Goal: Obtain resource: Download file/media

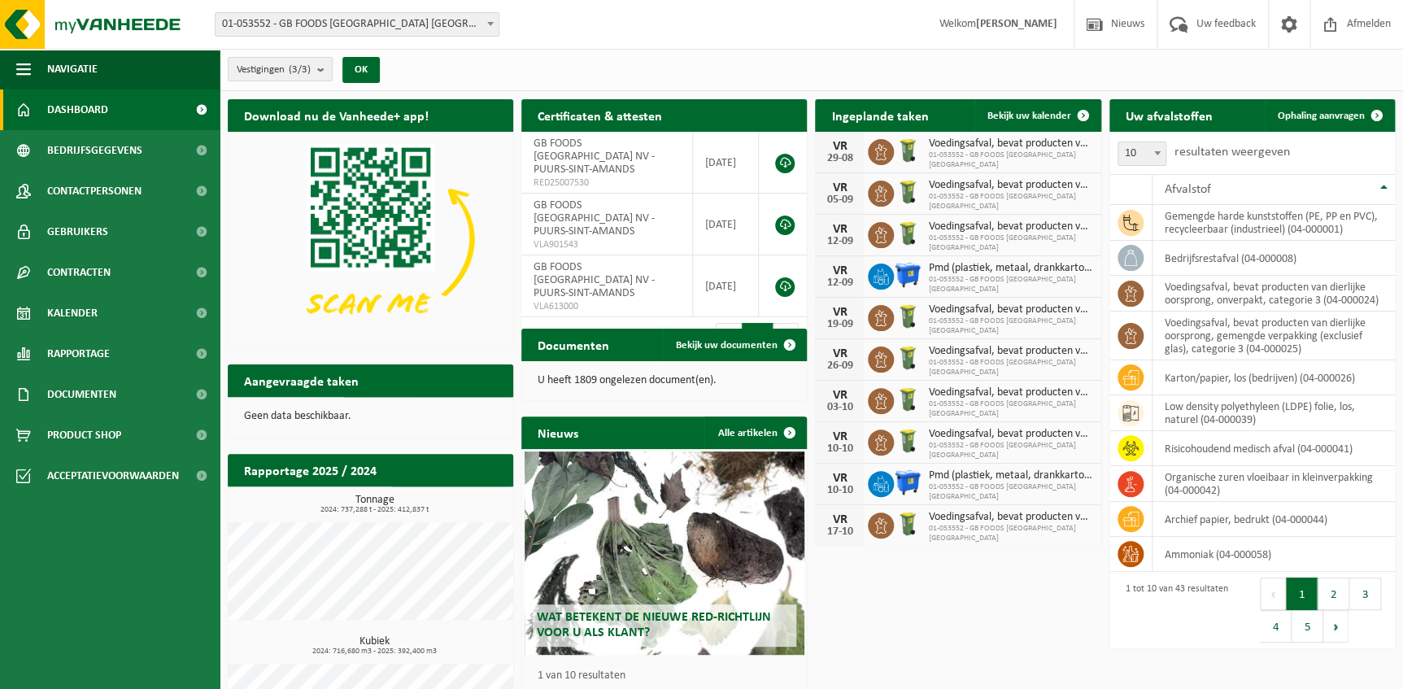
click at [493, 21] on span at bounding box center [490, 23] width 16 height 21
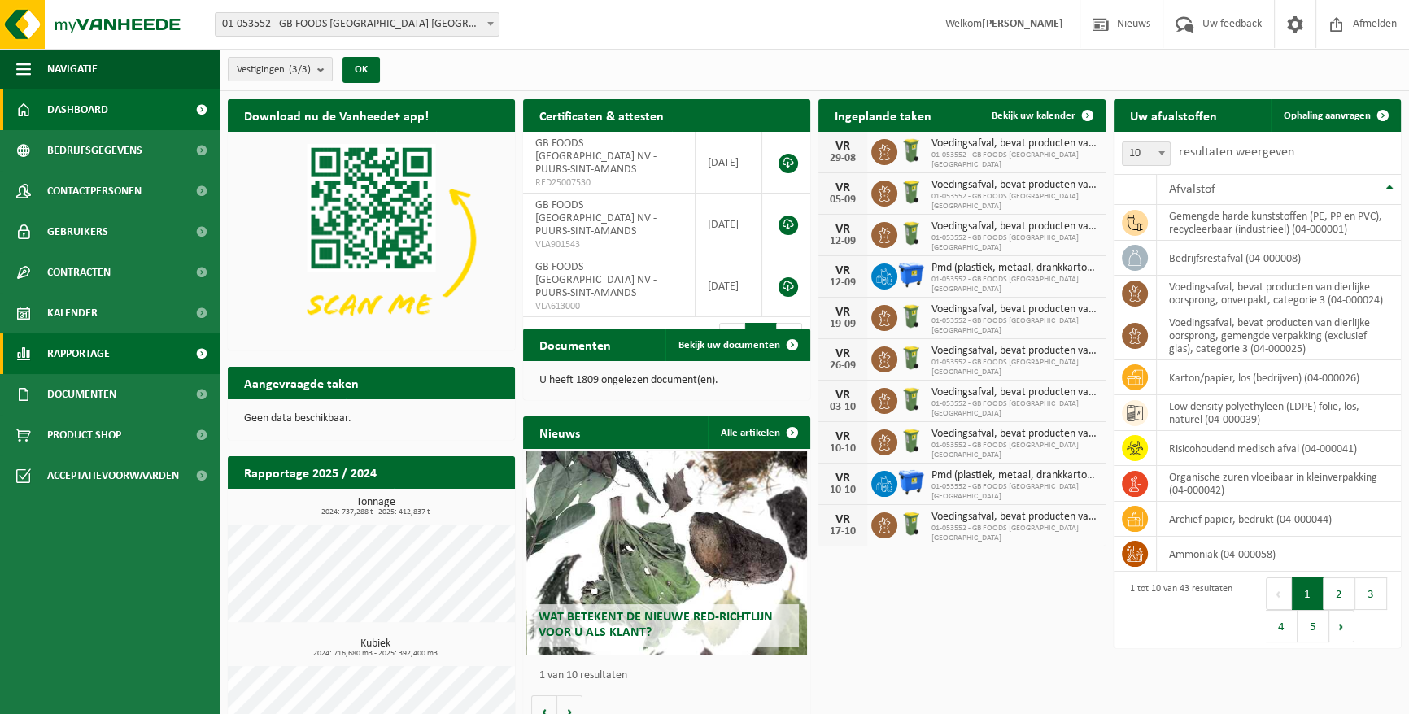
click at [85, 360] on span "Rapportage" at bounding box center [78, 354] width 63 height 41
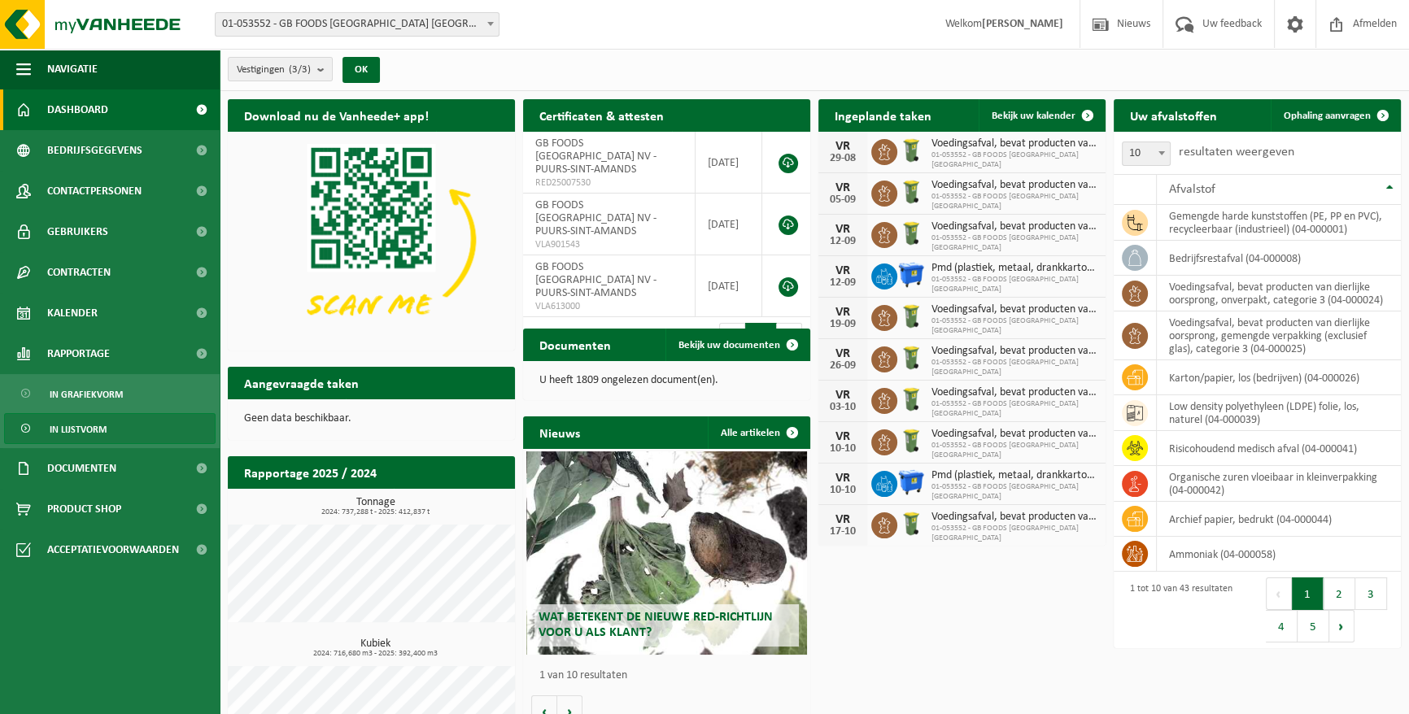
click at [81, 425] on span "In lijstvorm" at bounding box center [78, 429] width 57 height 31
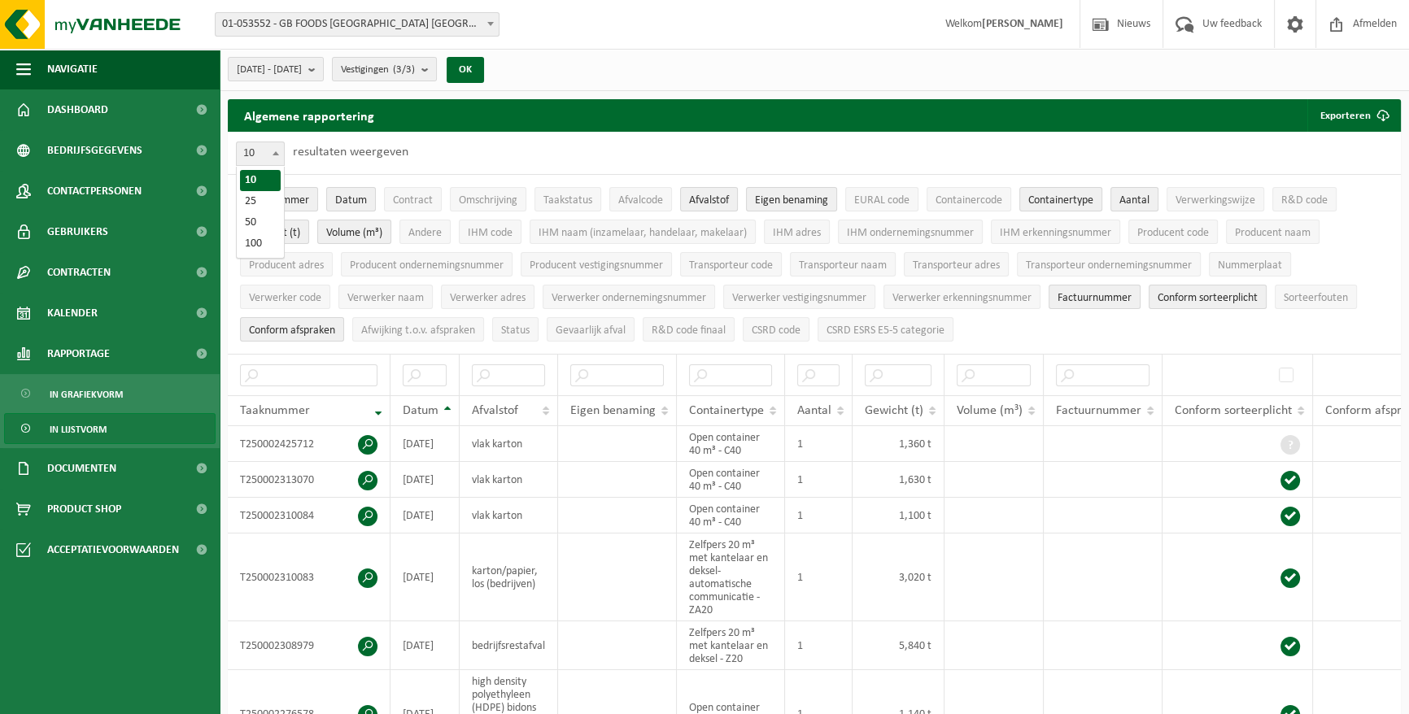
click at [255, 155] on span "10" at bounding box center [260, 153] width 47 height 23
click at [352, 159] on label "resultaten weergeven" at bounding box center [351, 152] width 116 height 13
click at [289, 141] on select "10 25 50 100" at bounding box center [264, 140] width 49 height 1
click at [324, 75] on button "2025-03-01 - 2025-08-29" at bounding box center [276, 69] width 96 height 24
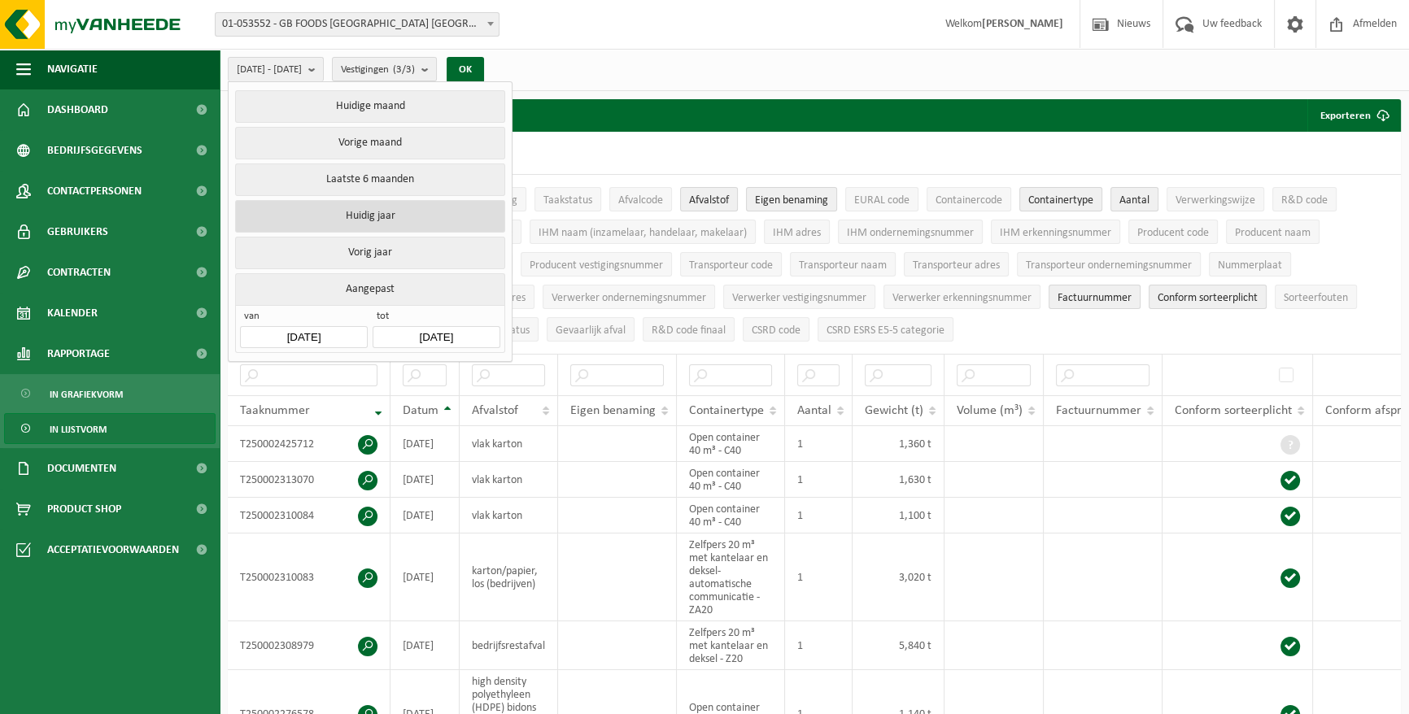
click at [368, 211] on button "Huidig jaar" at bounding box center [369, 216] width 269 height 33
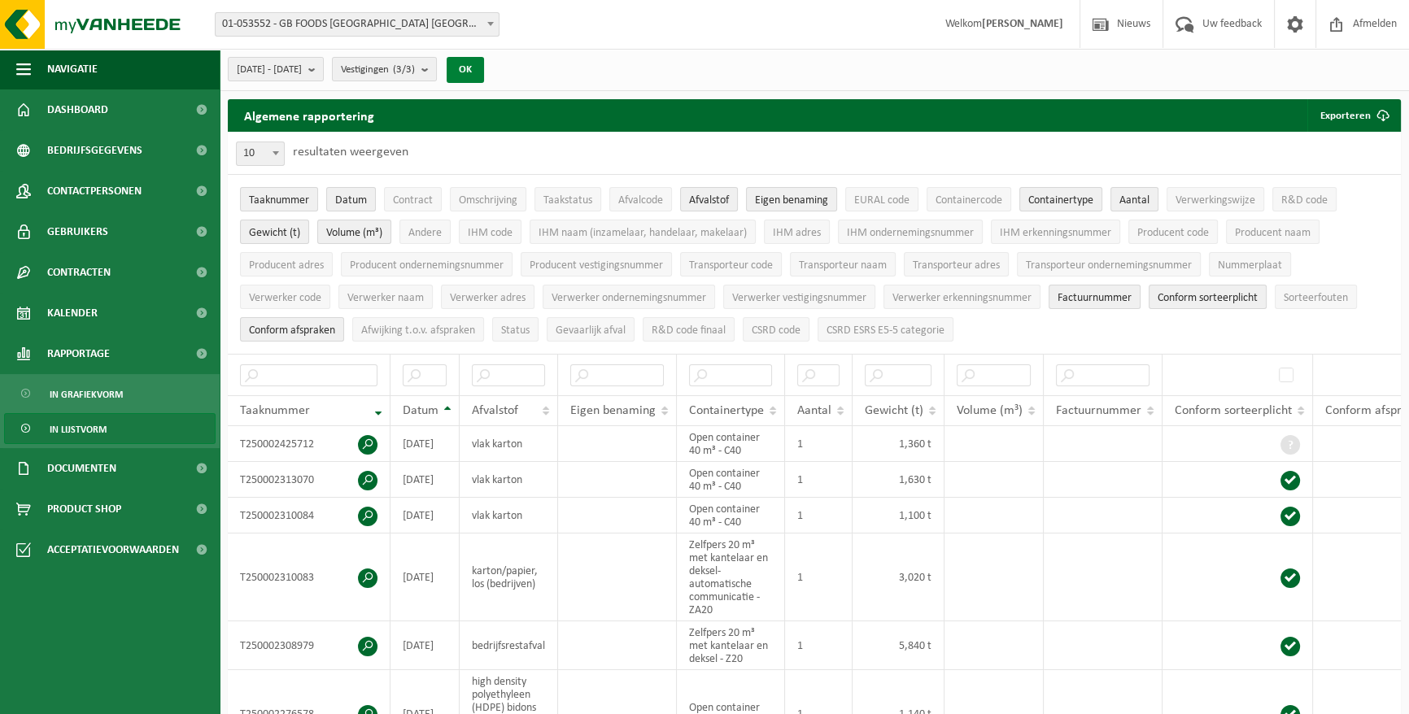
click at [484, 65] on button "OK" at bounding box center [465, 70] width 37 height 26
click at [1334, 114] on button "Exporteren" at bounding box center [1353, 115] width 92 height 33
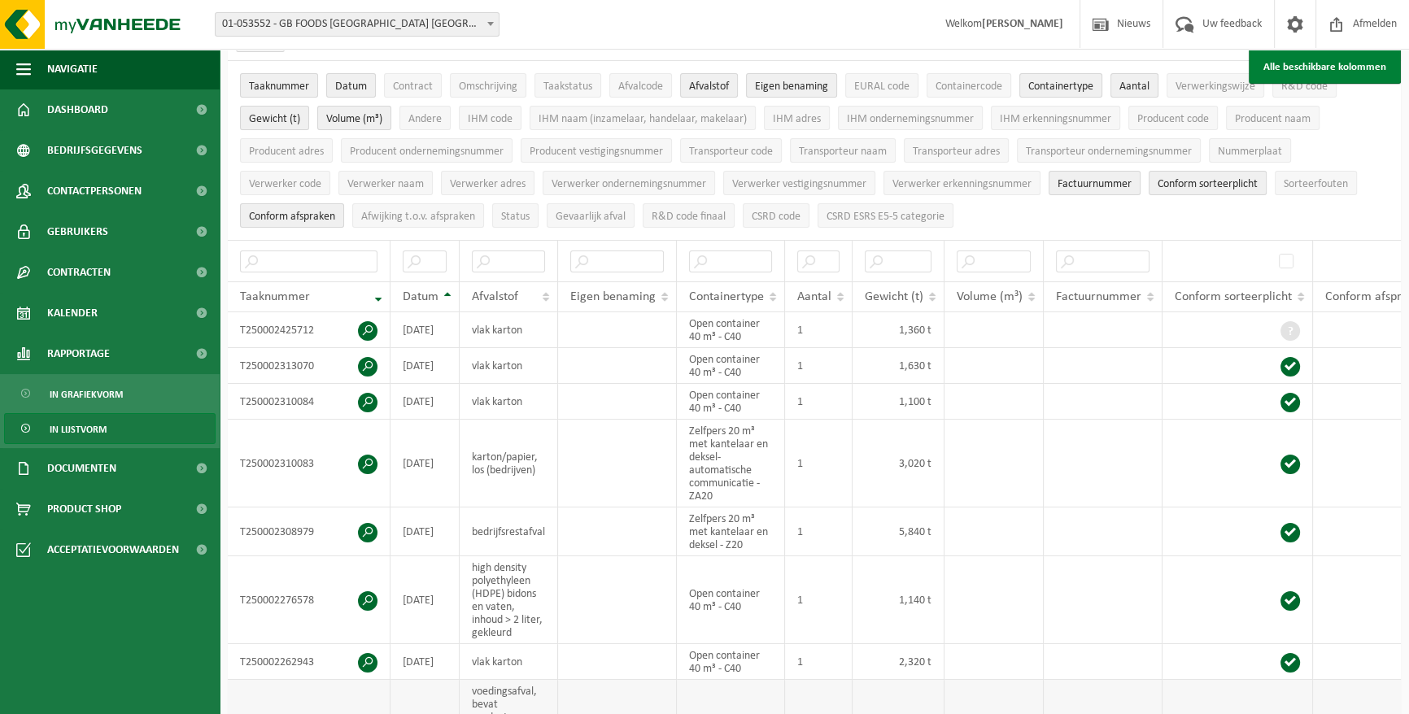
scroll to position [147, 0]
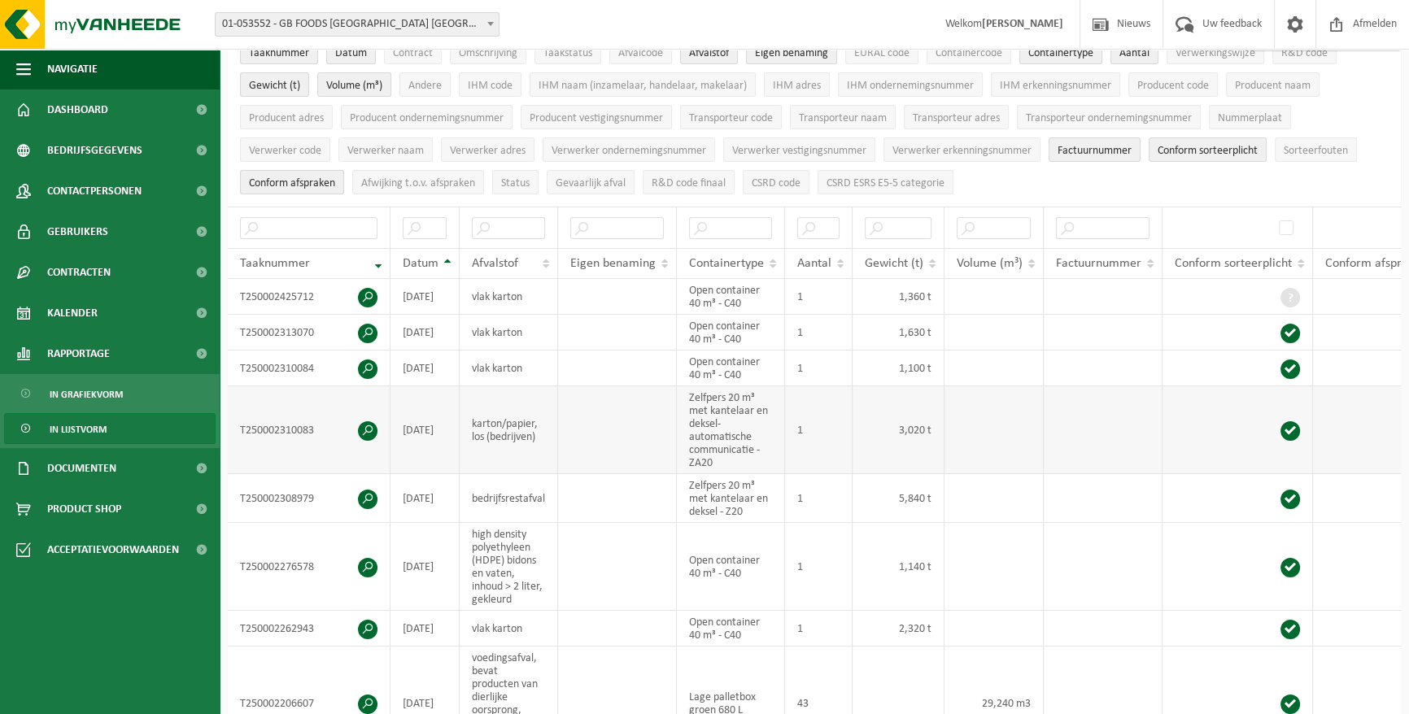
click at [992, 430] on td at bounding box center [993, 430] width 99 height 88
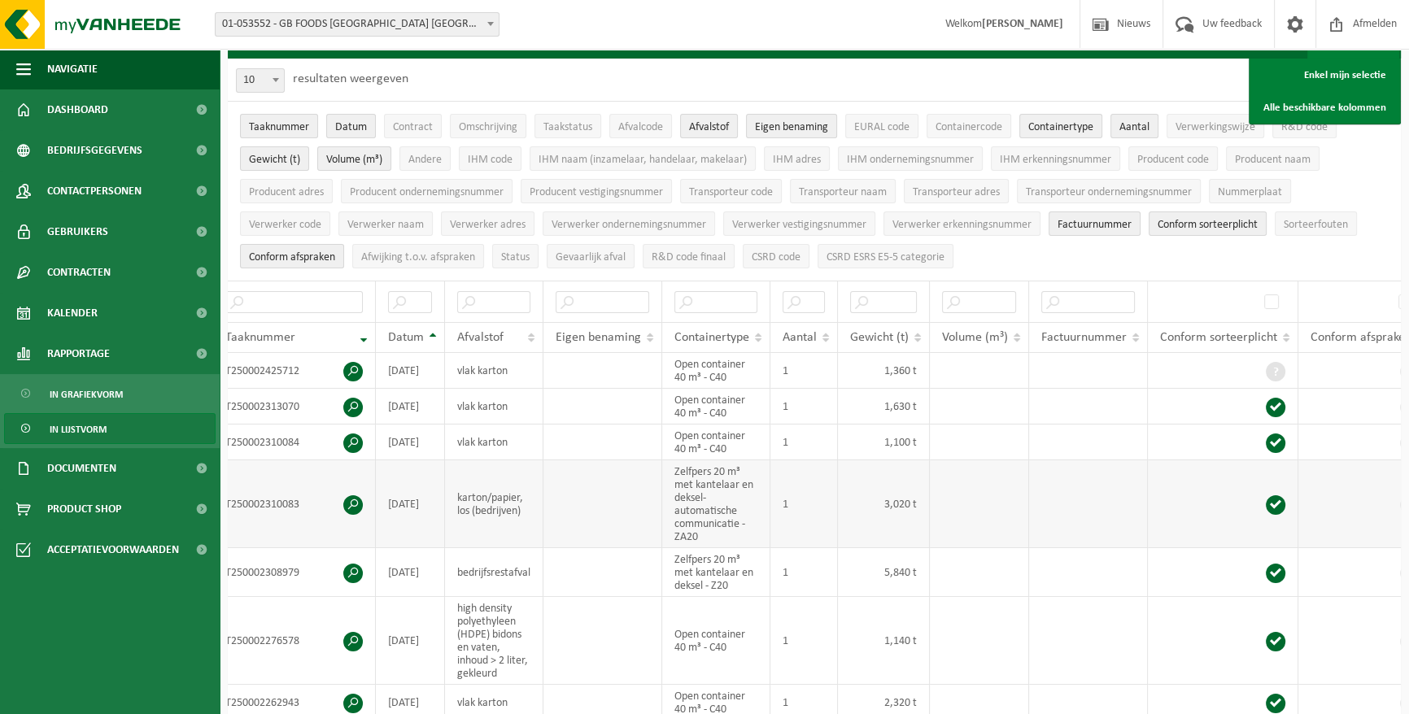
scroll to position [0, 0]
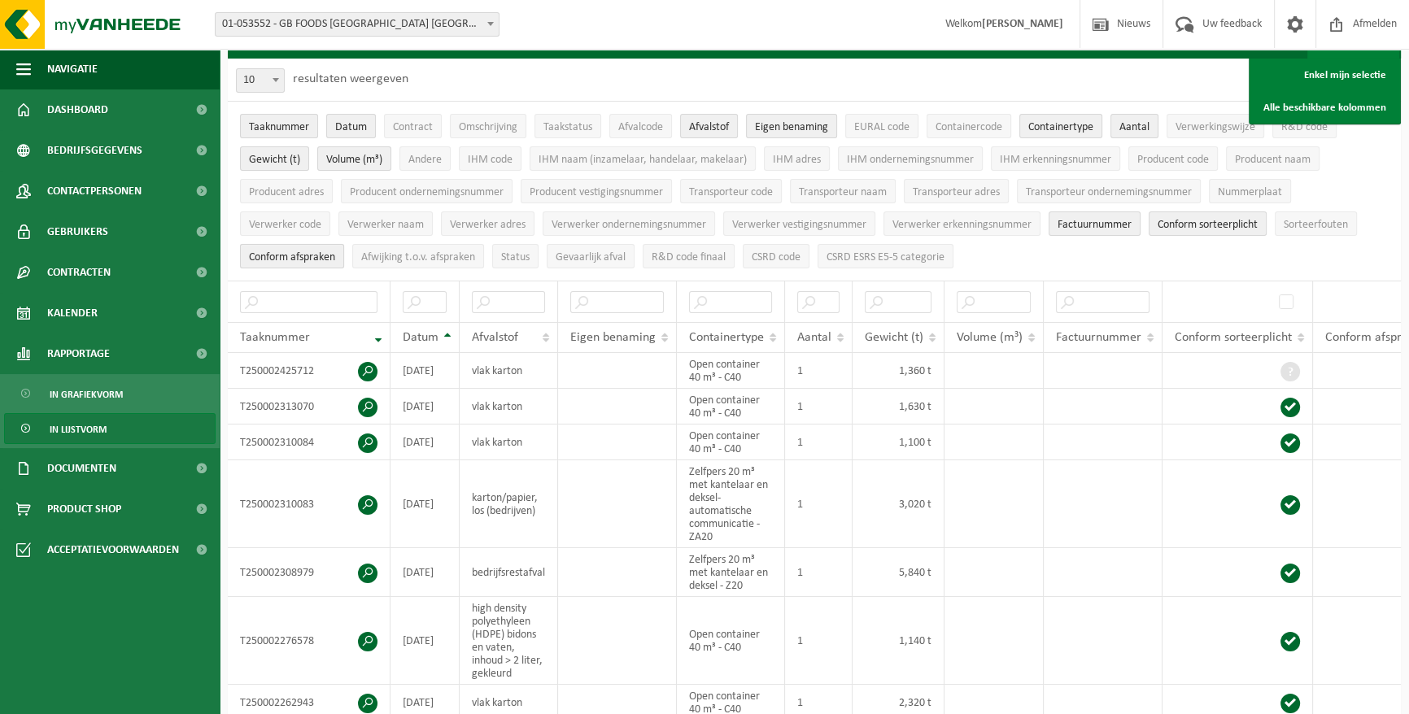
click at [283, 259] on span "Conform afspraken" at bounding box center [292, 257] width 86 height 12
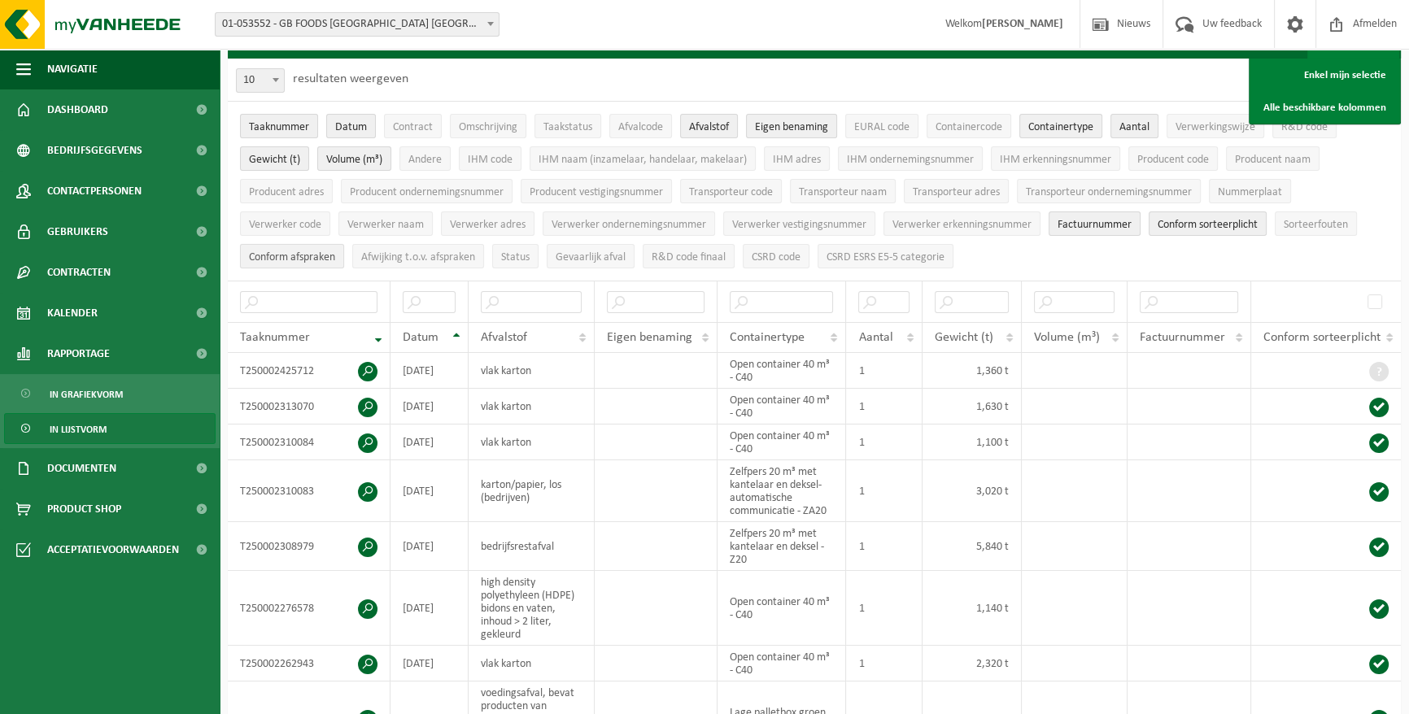
click at [283, 259] on span "Conform afspraken" at bounding box center [292, 257] width 86 height 12
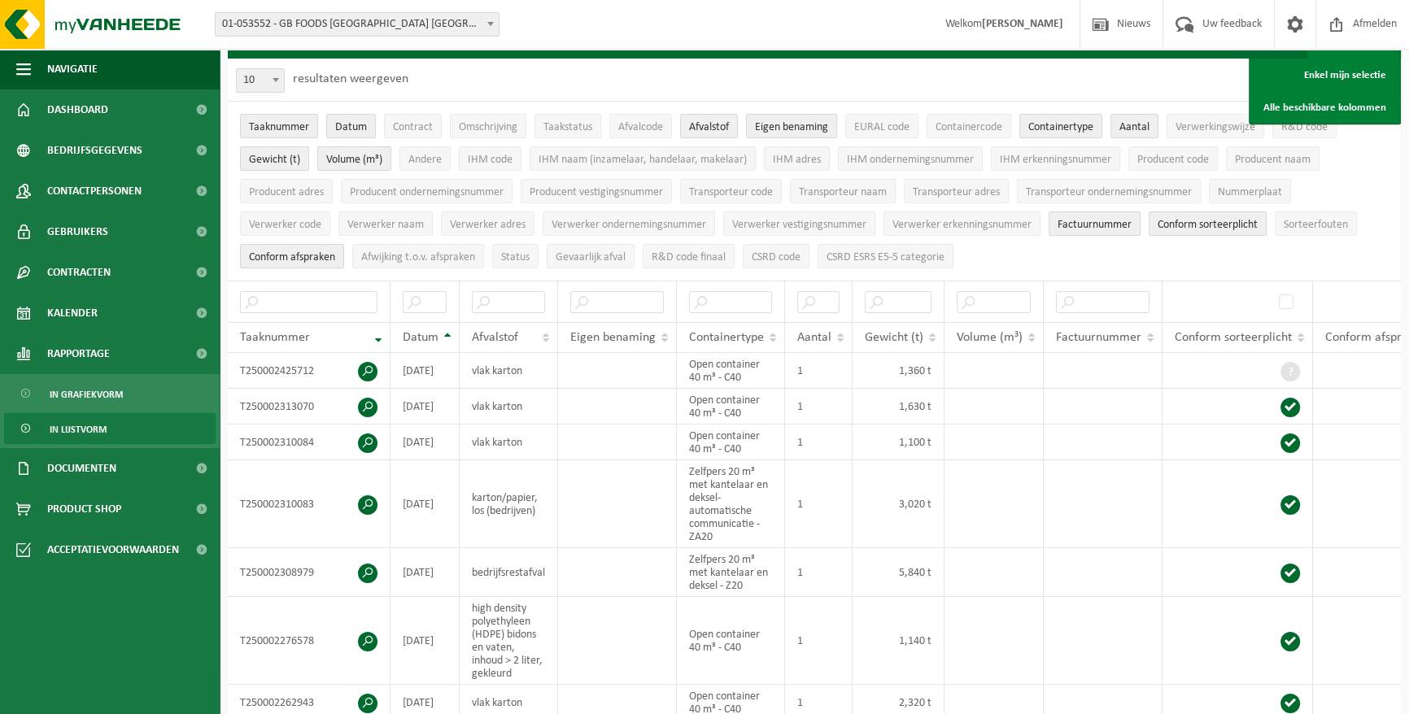
click at [283, 259] on span "Conform afspraken" at bounding box center [292, 257] width 86 height 12
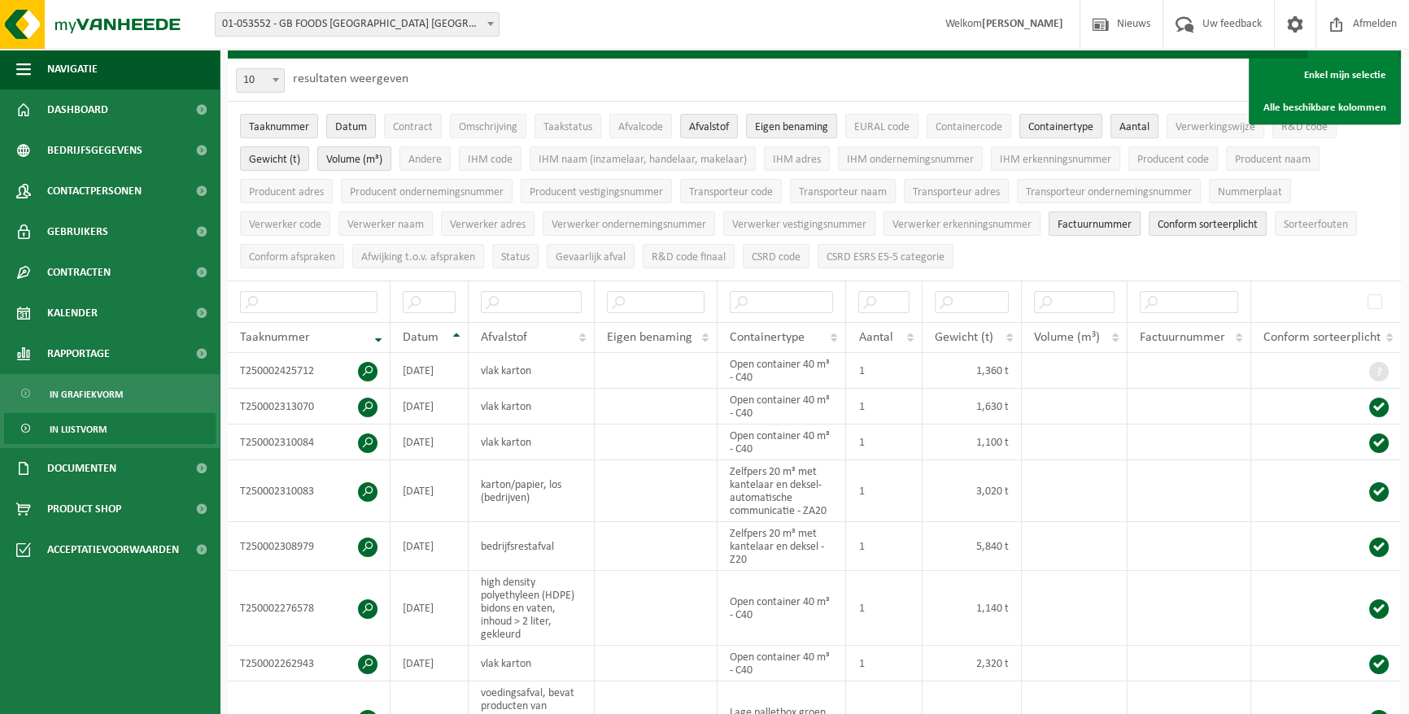
click at [1082, 220] on span "Factuurnummer" at bounding box center [1095, 225] width 74 height 12
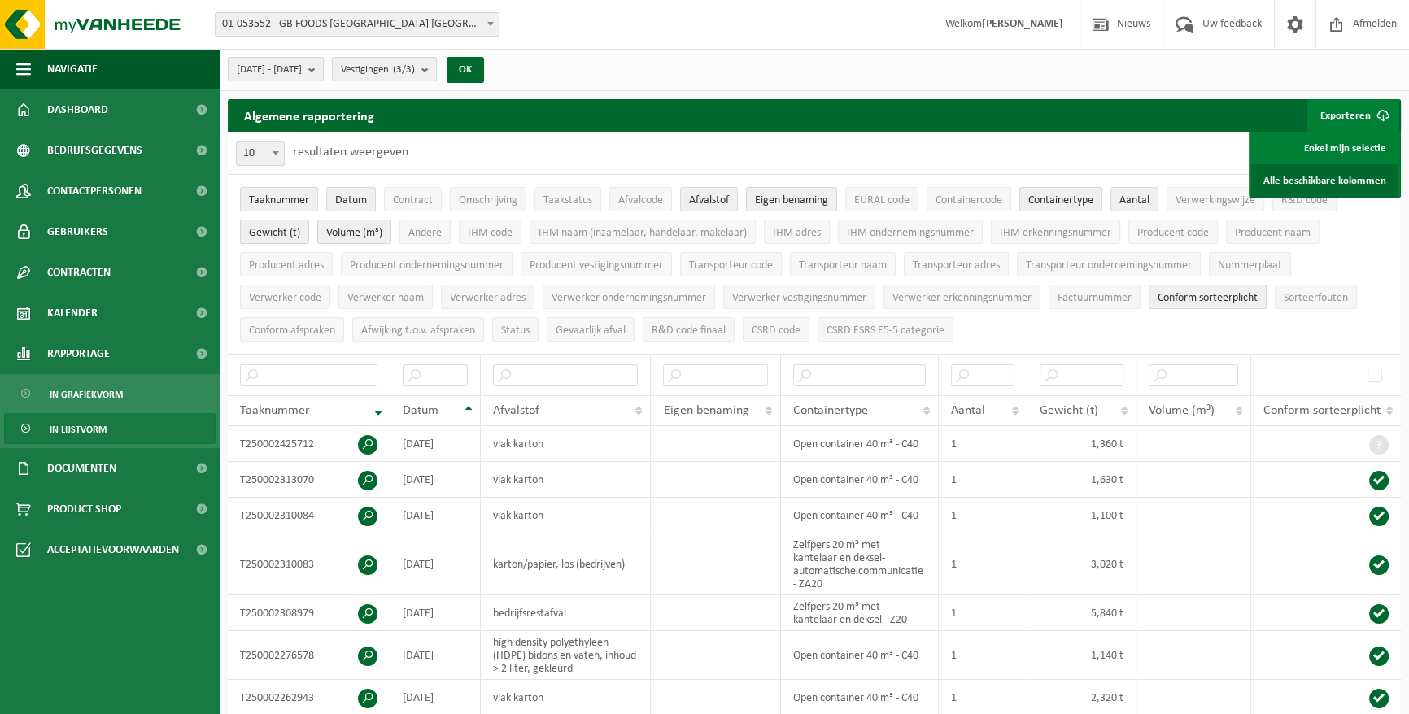
click at [1298, 182] on link "Alle beschikbare kolommen" at bounding box center [1324, 180] width 147 height 33
click at [965, 203] on span "Containercode" at bounding box center [968, 200] width 67 height 12
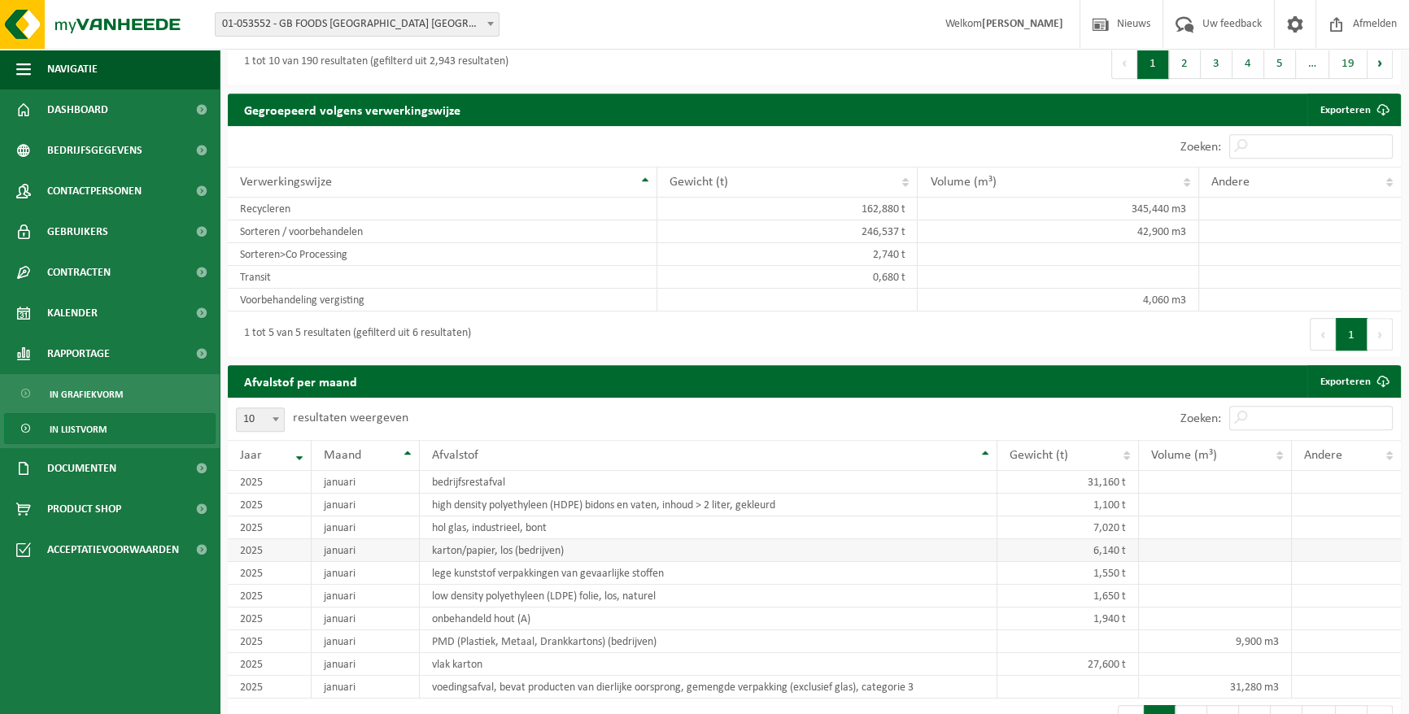
scroll to position [665, 0]
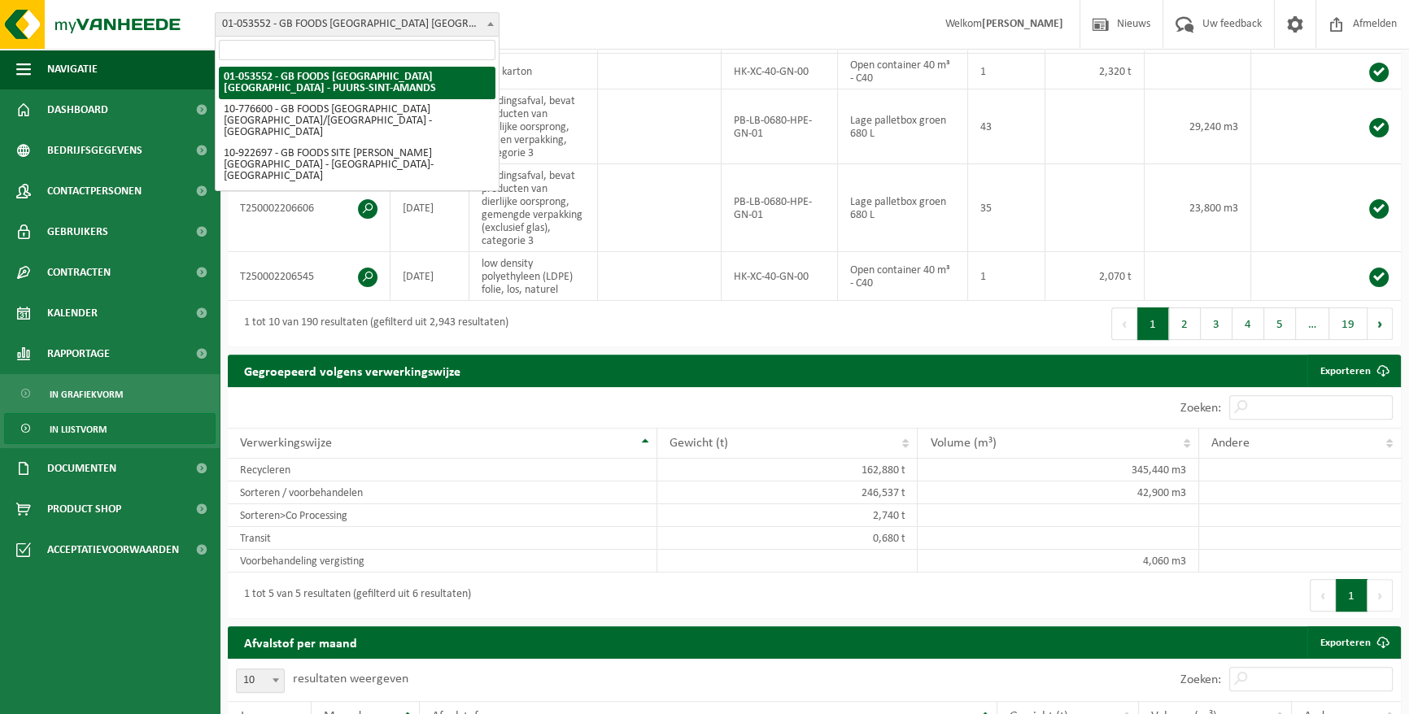
click at [486, 25] on span at bounding box center [490, 23] width 16 height 21
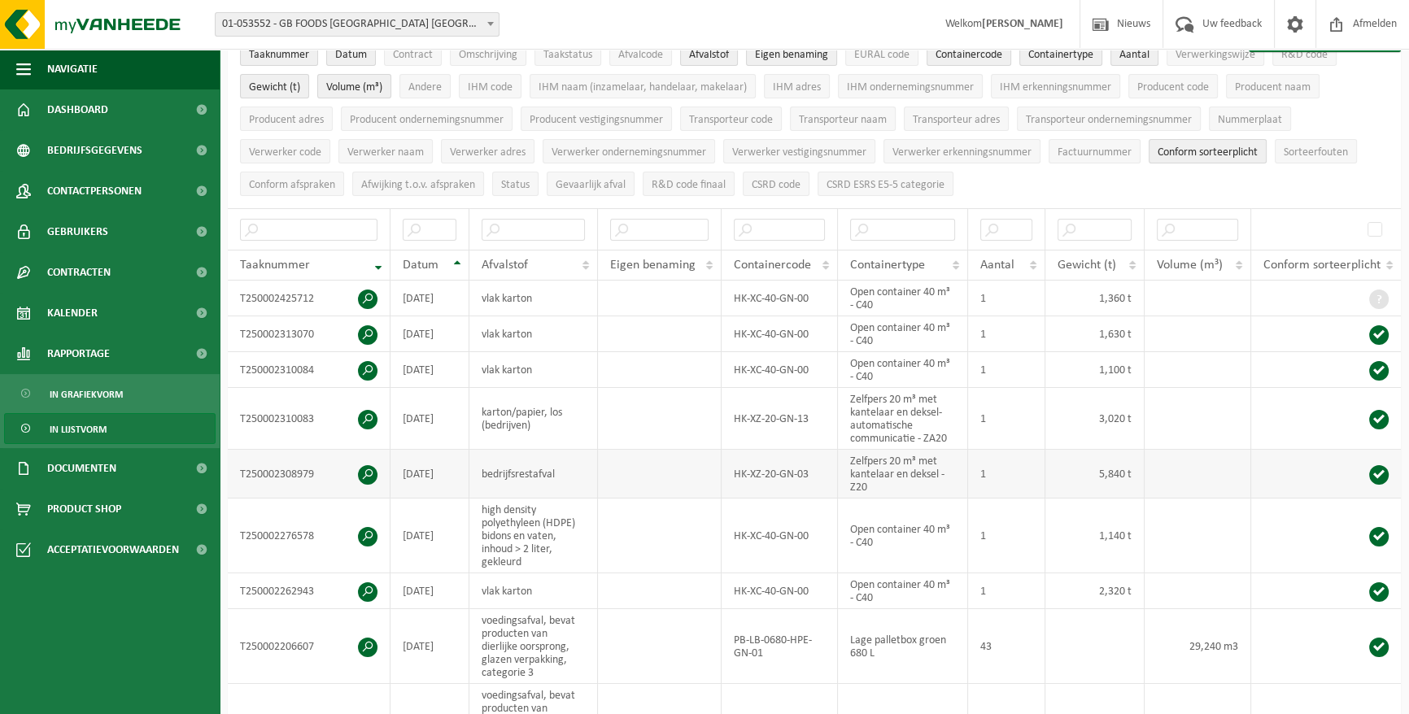
scroll to position [0, 0]
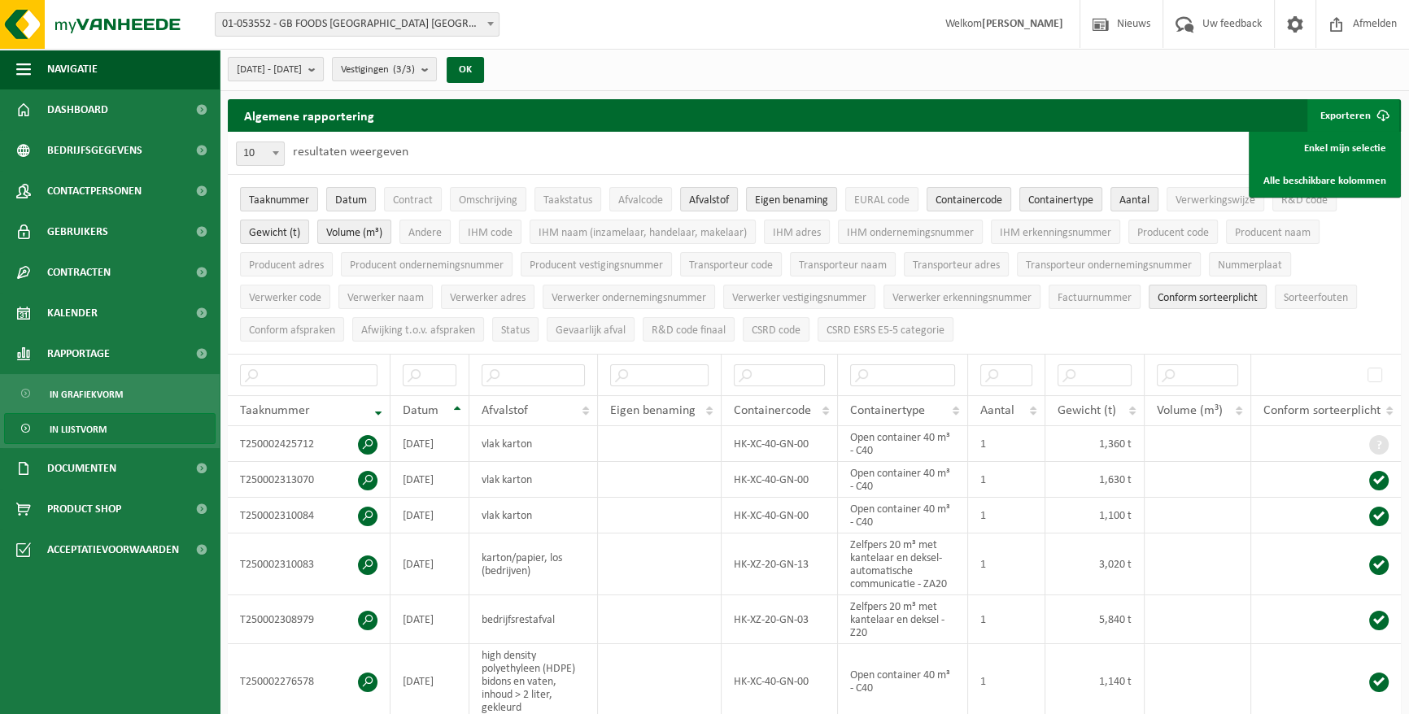
click at [302, 76] on span "2025-01-01 - 2025-08-29" at bounding box center [269, 70] width 65 height 24
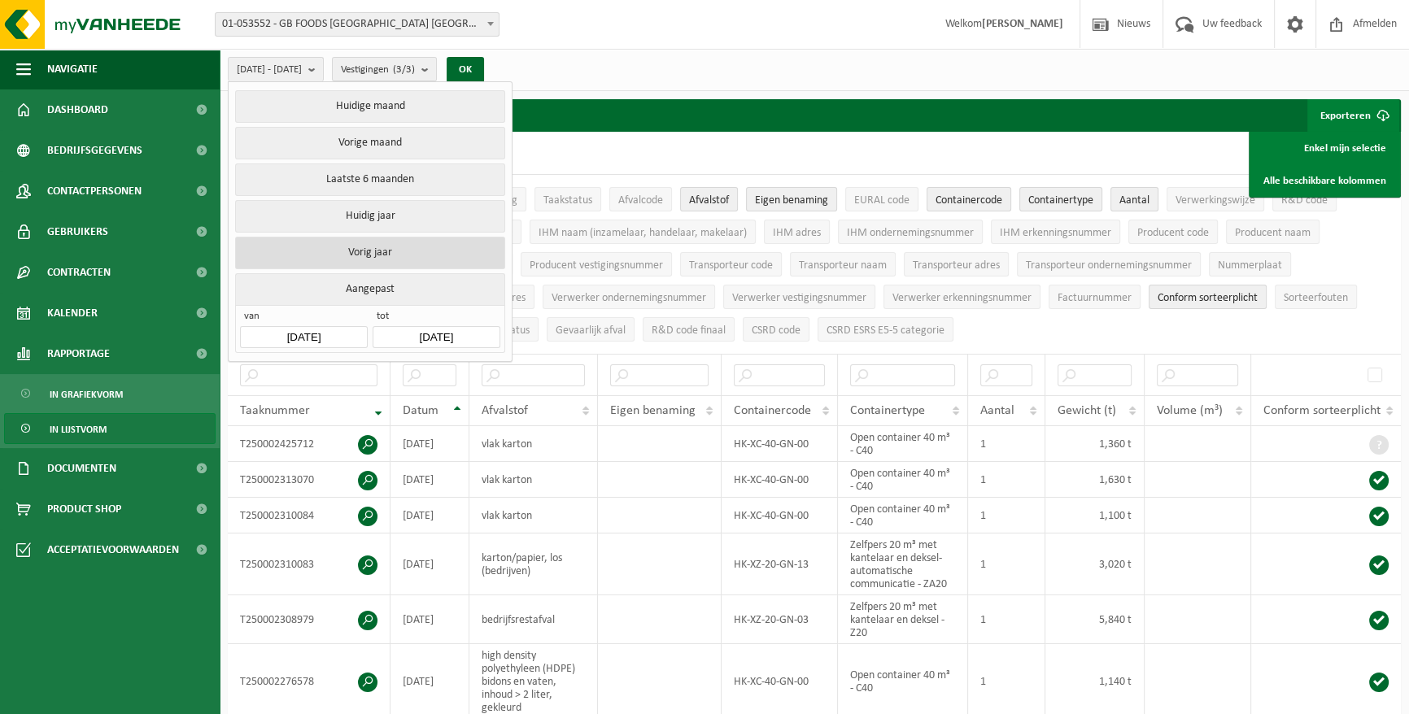
click at [360, 252] on button "Vorig jaar" at bounding box center [369, 253] width 269 height 33
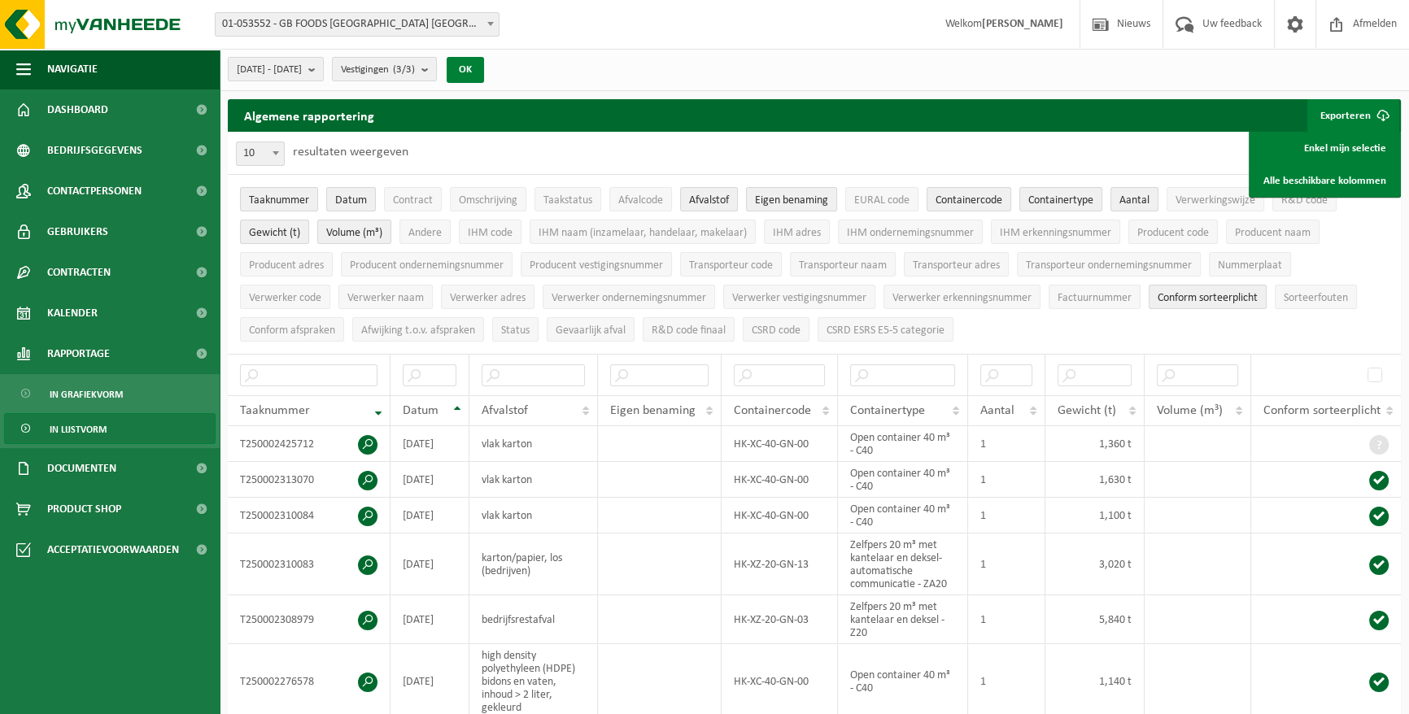
click at [484, 73] on button "OK" at bounding box center [465, 70] width 37 height 26
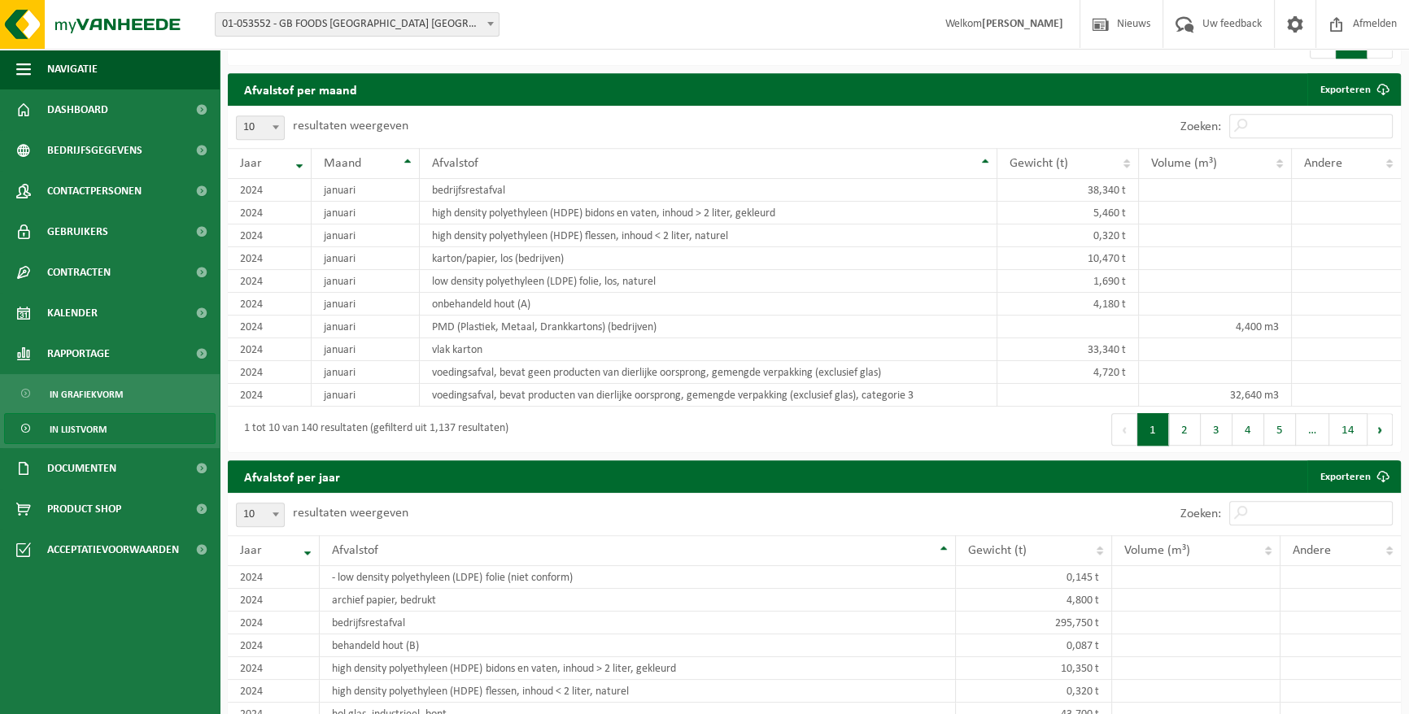
scroll to position [1479, 0]
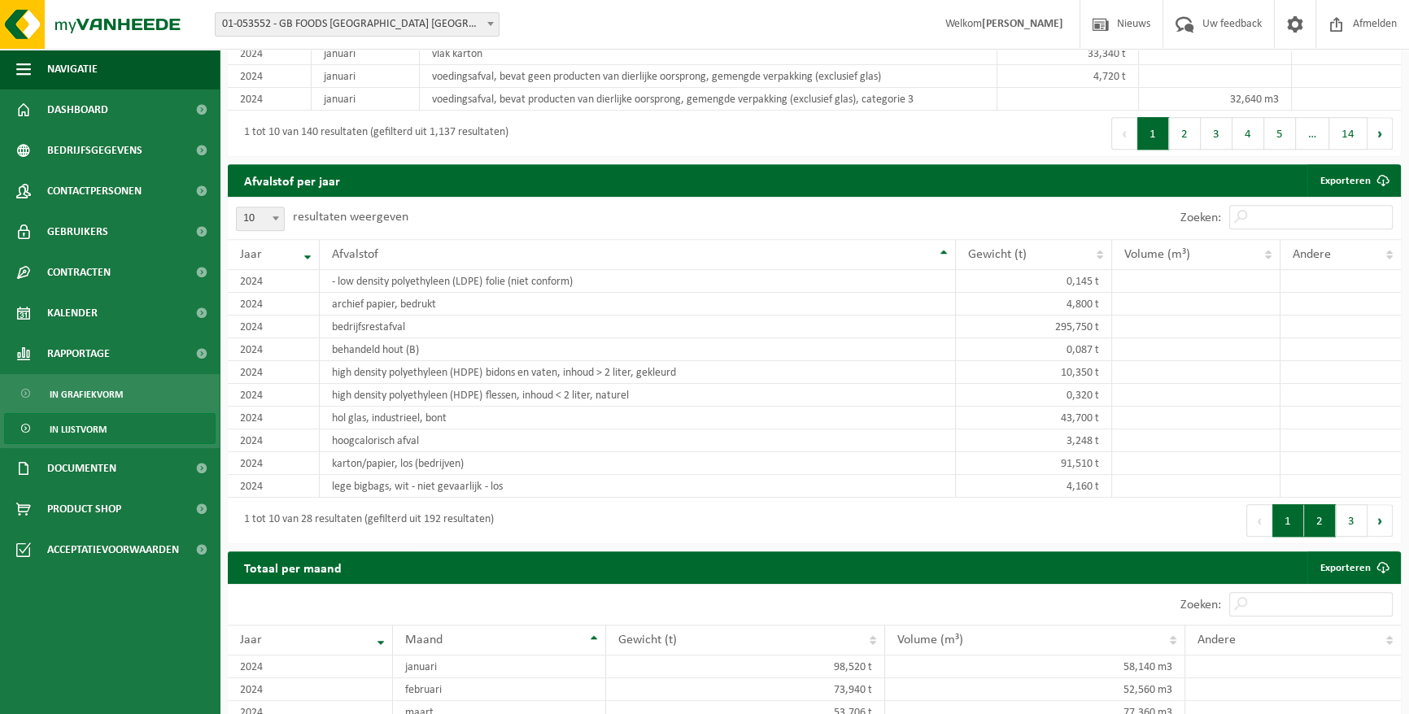
click at [1314, 512] on button "2" at bounding box center [1320, 520] width 32 height 33
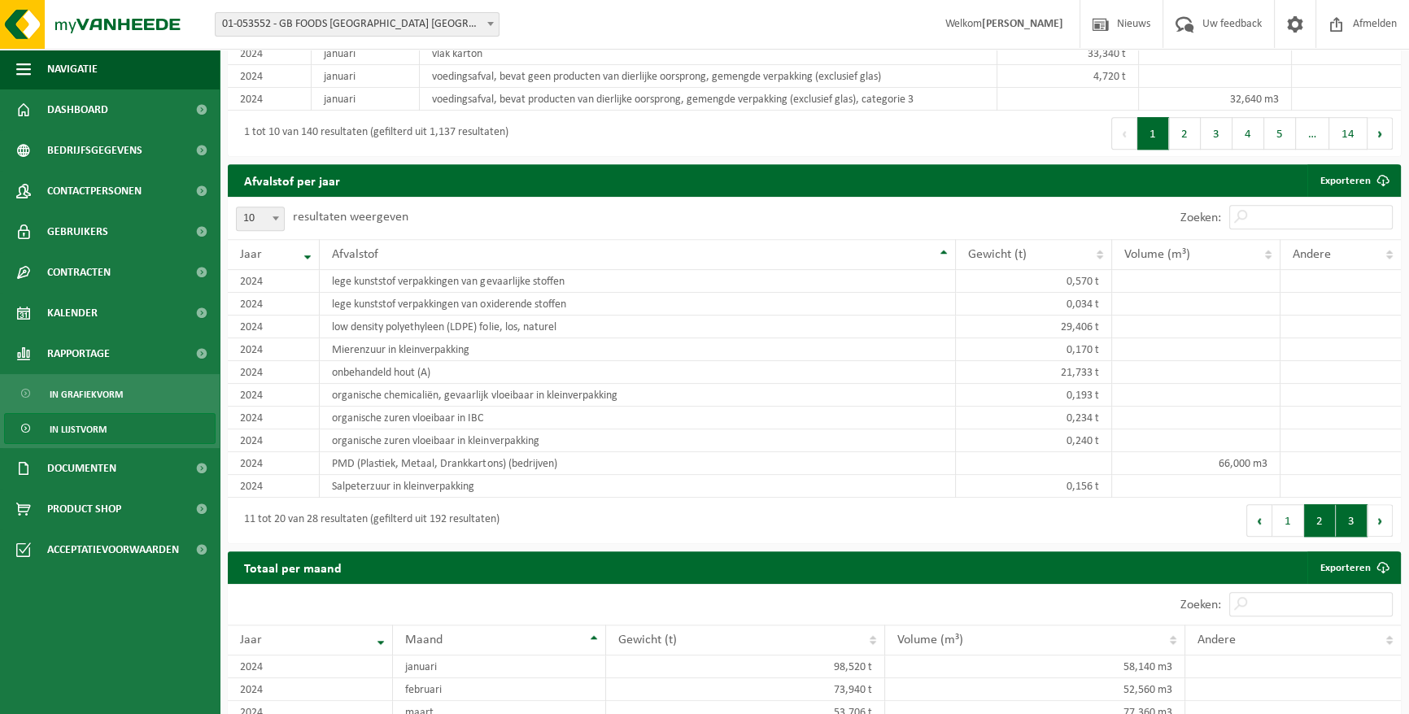
click at [1351, 525] on button "3" at bounding box center [1352, 520] width 32 height 33
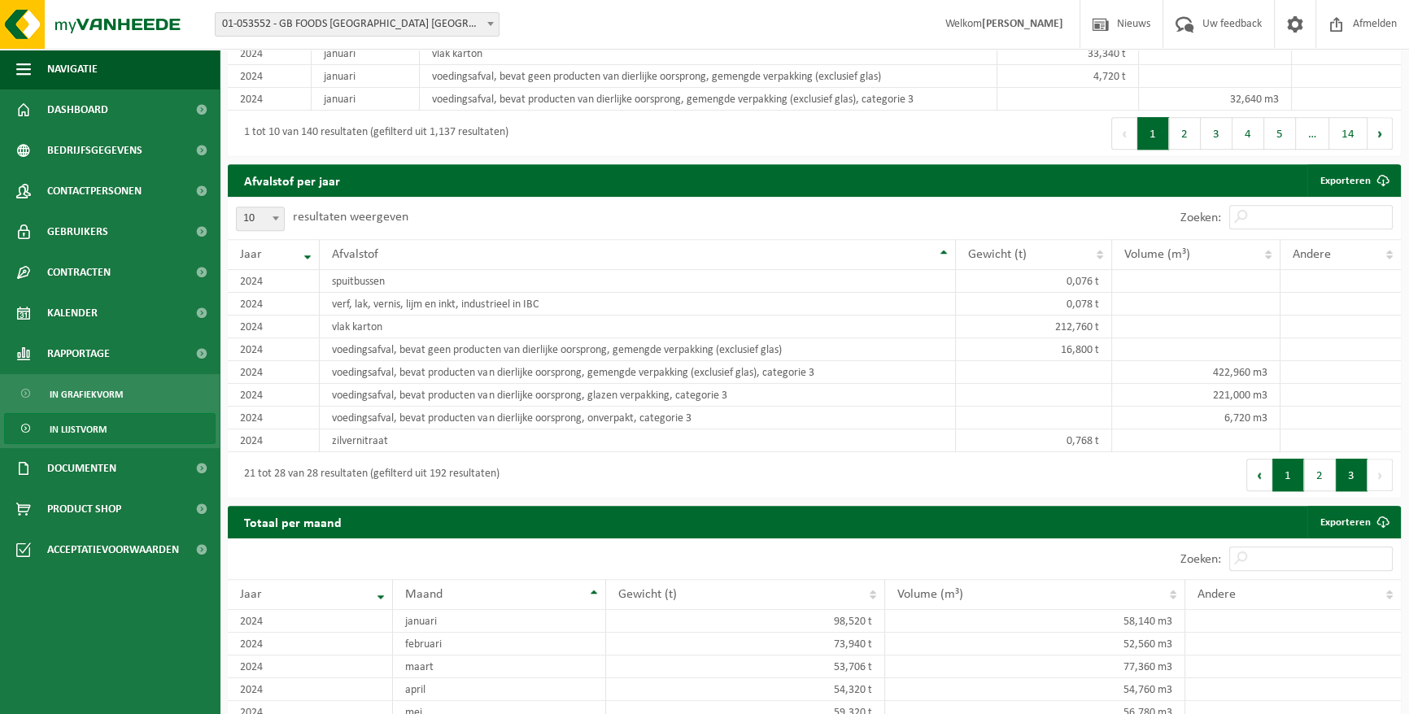
click at [1289, 474] on button "1" at bounding box center [1288, 475] width 32 height 33
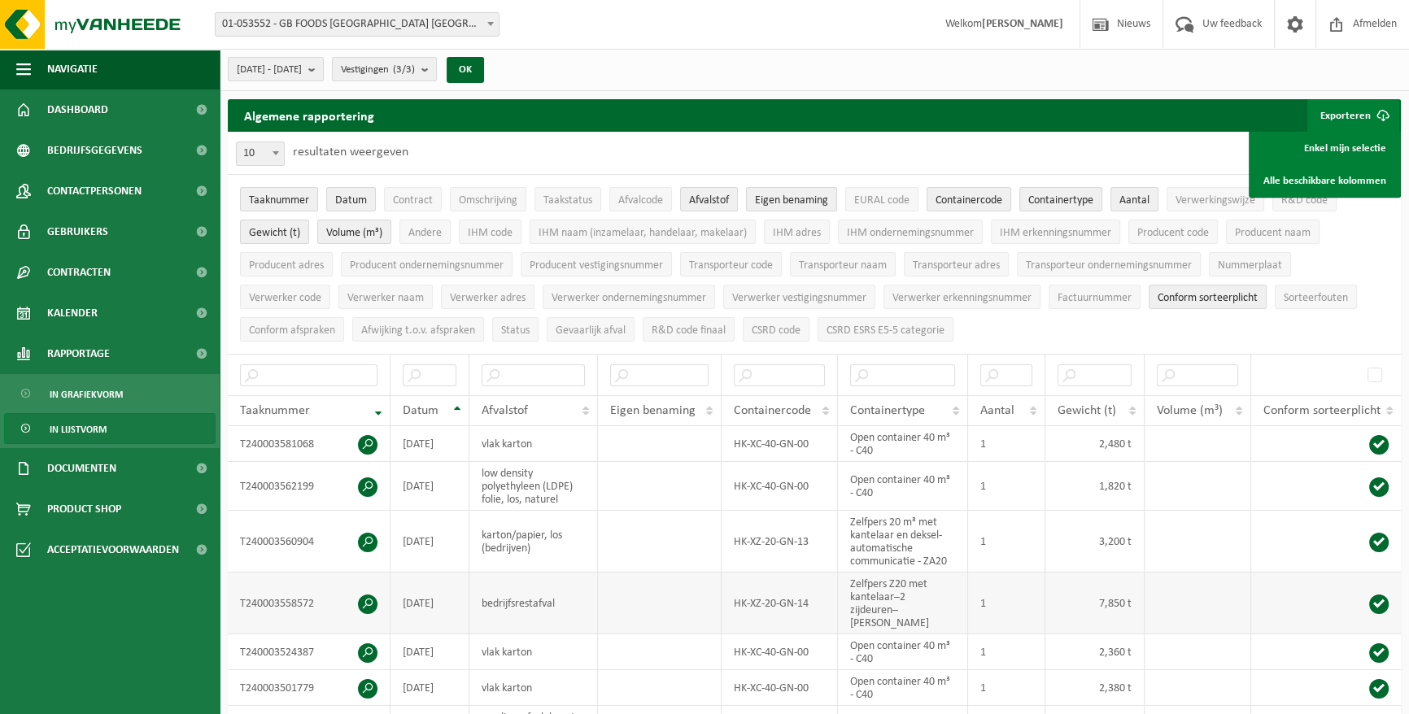
scroll to position [0, 0]
